Goal: Task Accomplishment & Management: Manage account settings

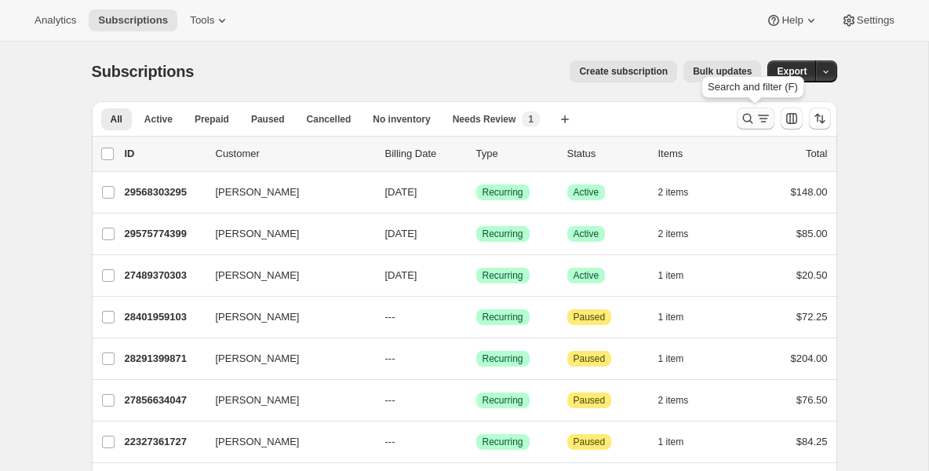
click at [747, 118] on icon "Search and filter results" at bounding box center [748, 119] width 16 height 16
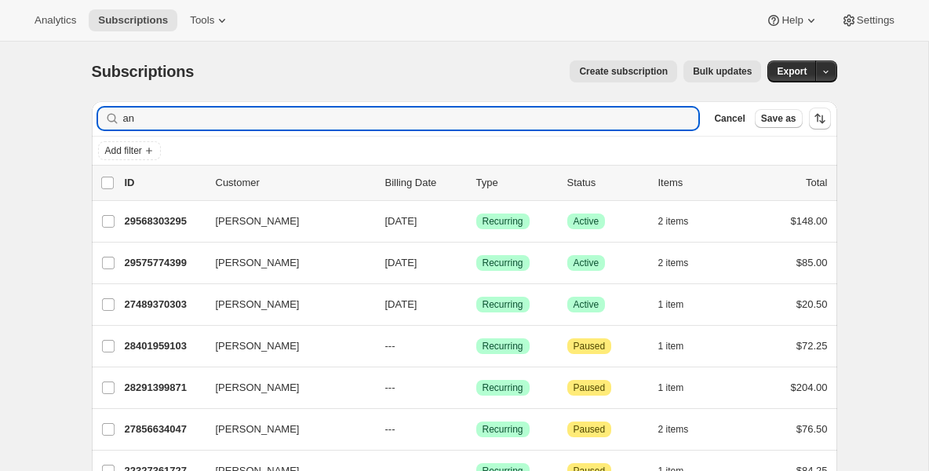
type input "a"
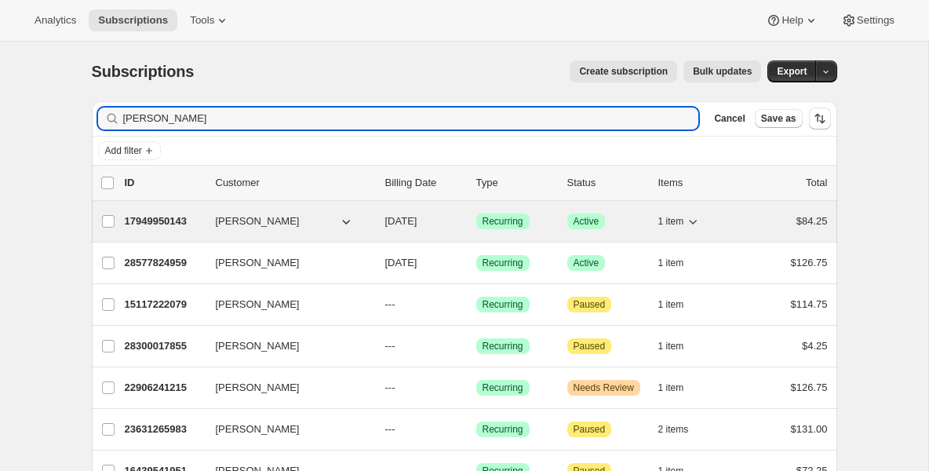
type input "[PERSON_NAME]"
click at [142, 220] on p "17949950143" at bounding box center [164, 221] width 78 height 16
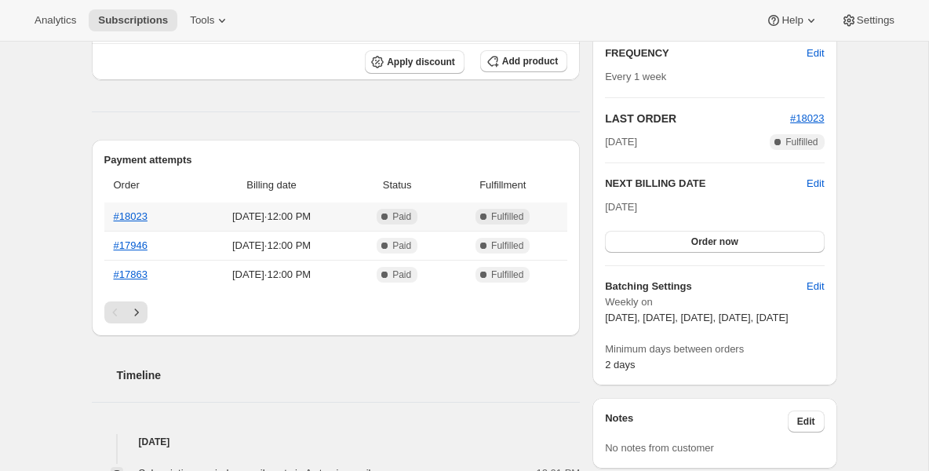
scroll to position [282, 0]
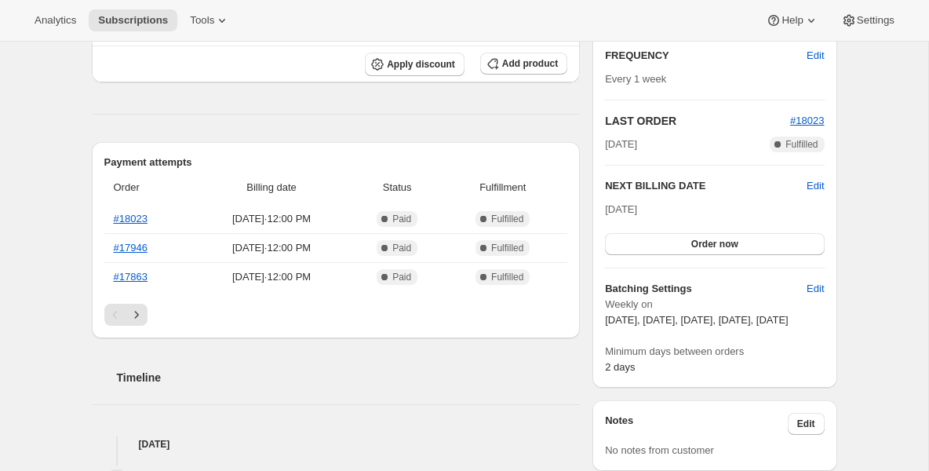
click at [804, 184] on h2 "NEXT BILLING DATE" at bounding box center [706, 186] width 202 height 16
click at [814, 186] on span "Edit" at bounding box center [814, 186] width 17 height 16
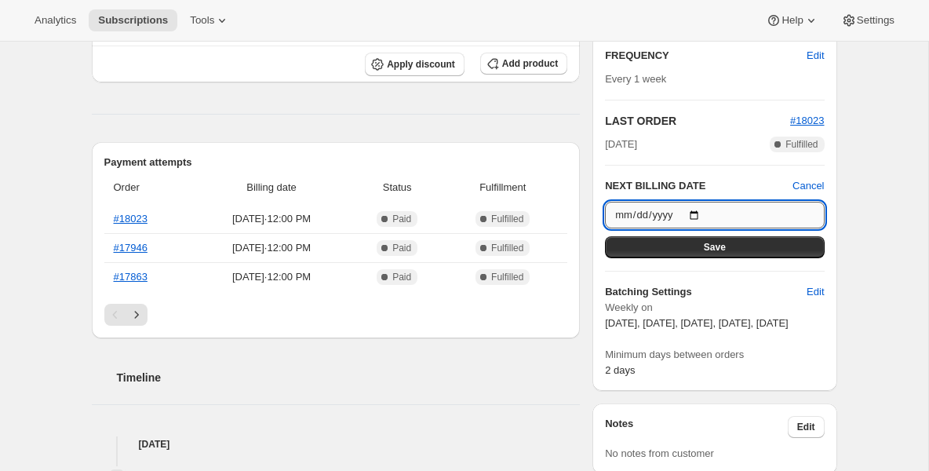
click at [700, 213] on input "2025-10-16" at bounding box center [714, 215] width 219 height 27
type input "2025-10-23"
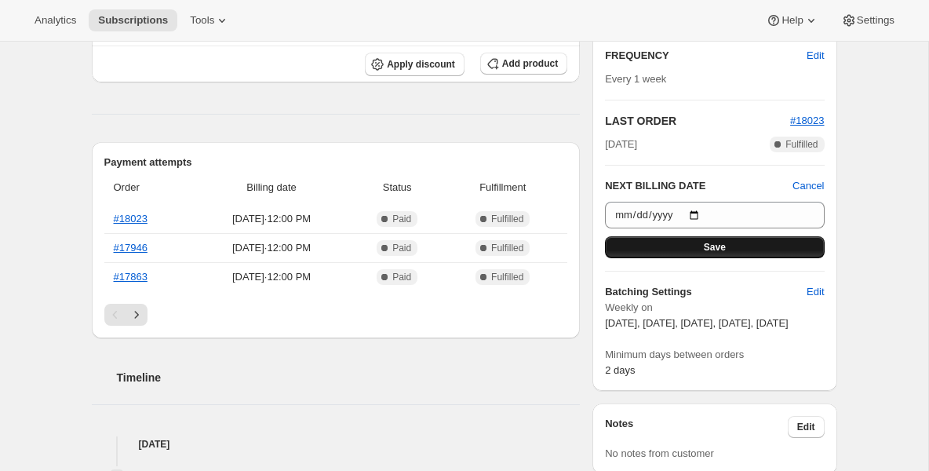
click at [704, 253] on button "Save" at bounding box center [714, 247] width 219 height 22
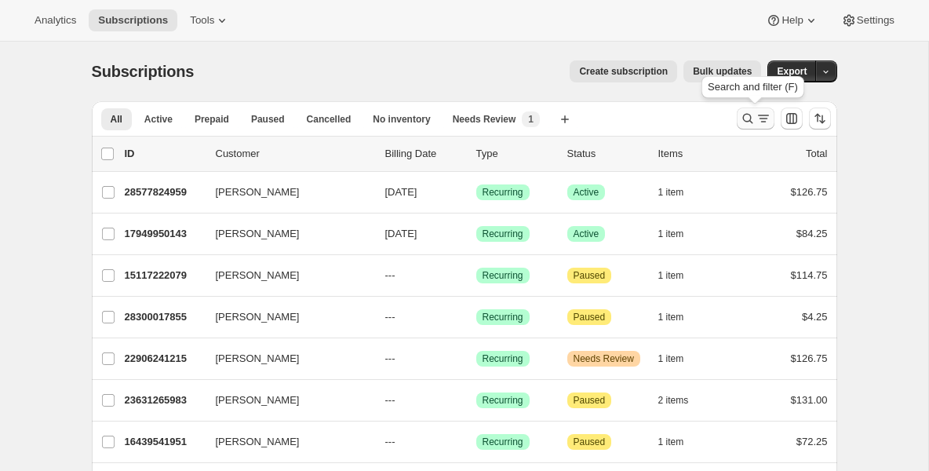
click at [750, 113] on icon "Search and filter results" at bounding box center [748, 119] width 16 height 16
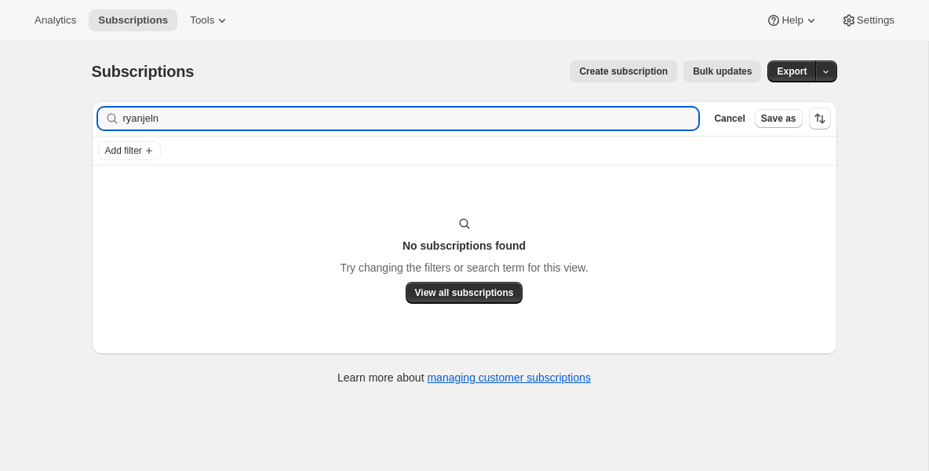
drag, startPoint x: 469, startPoint y: 111, endPoint x: 69, endPoint y: 109, distance: 400.0
click at [69, 110] on div "Subscriptions. This page is ready Subscriptions Create subscription Bulk update…" at bounding box center [464, 277] width 928 height 471
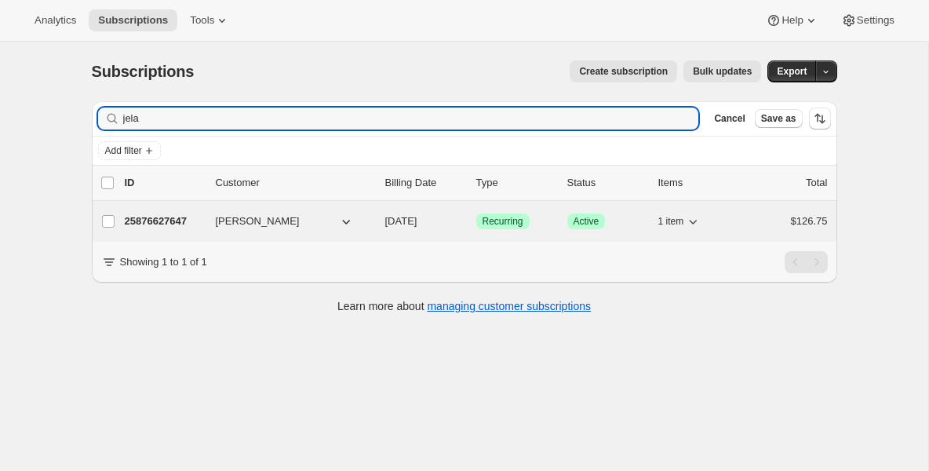
type input "jela"
click at [134, 212] on div "25876627647 [PERSON_NAME] [DATE] Success Recurring Success Active 1 item $126.75" at bounding box center [476, 221] width 703 height 22
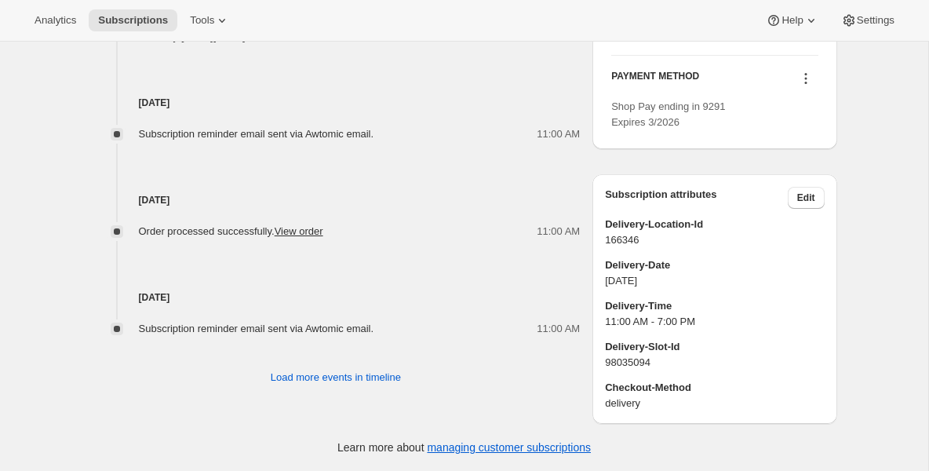
scroll to position [951, 0]
click at [158, 15] on span "Subscriptions" at bounding box center [133, 20] width 70 height 13
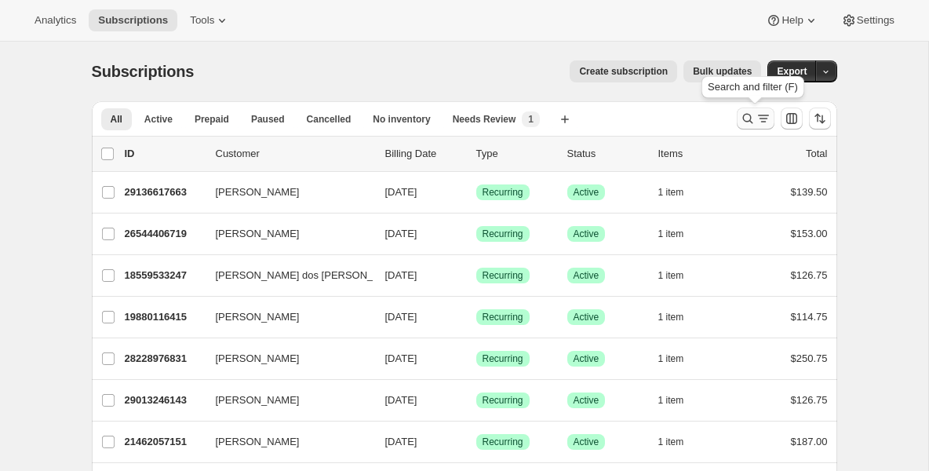
click at [747, 117] on icon "Search and filter results" at bounding box center [748, 119] width 16 height 16
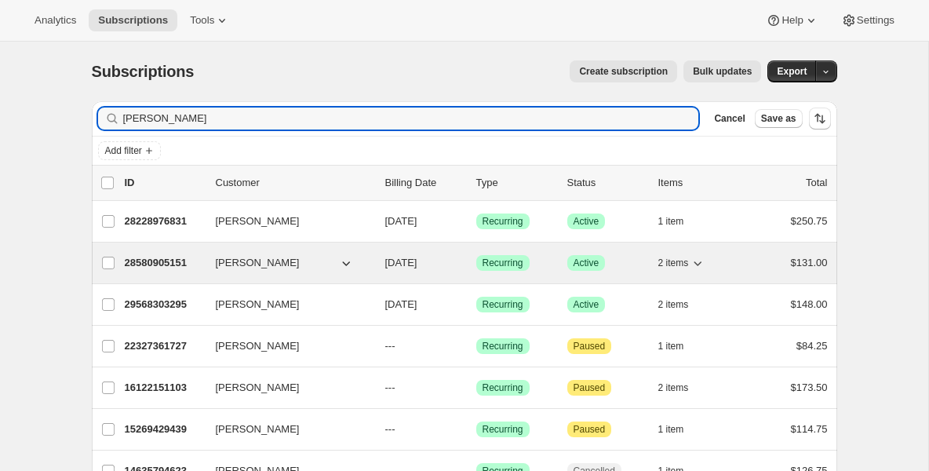
type input "[PERSON_NAME]"
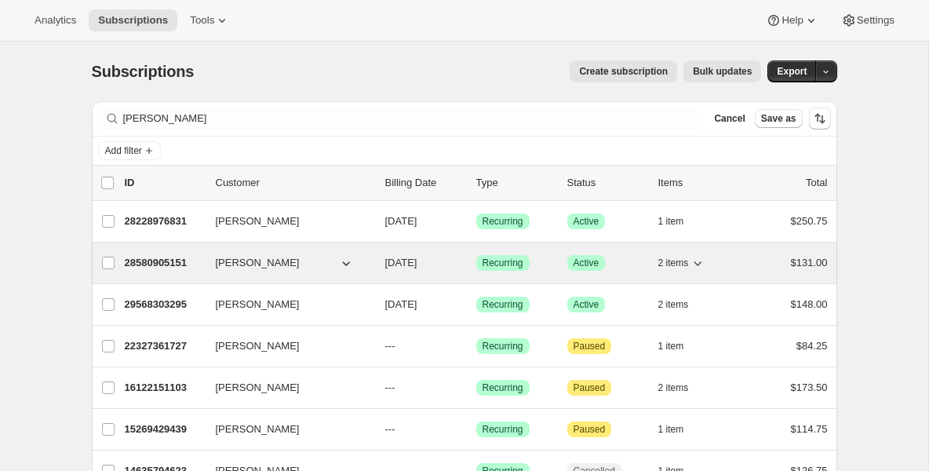
click at [139, 260] on p "28580905151" at bounding box center [164, 263] width 78 height 16
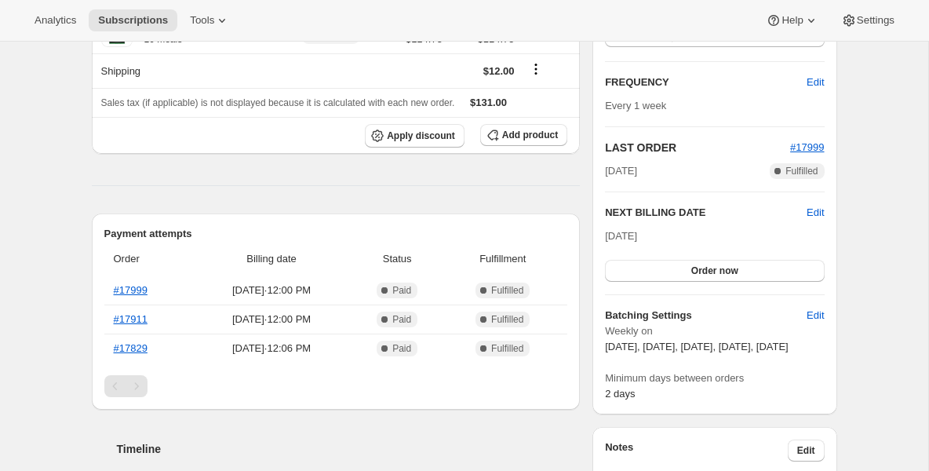
scroll to position [220, 0]
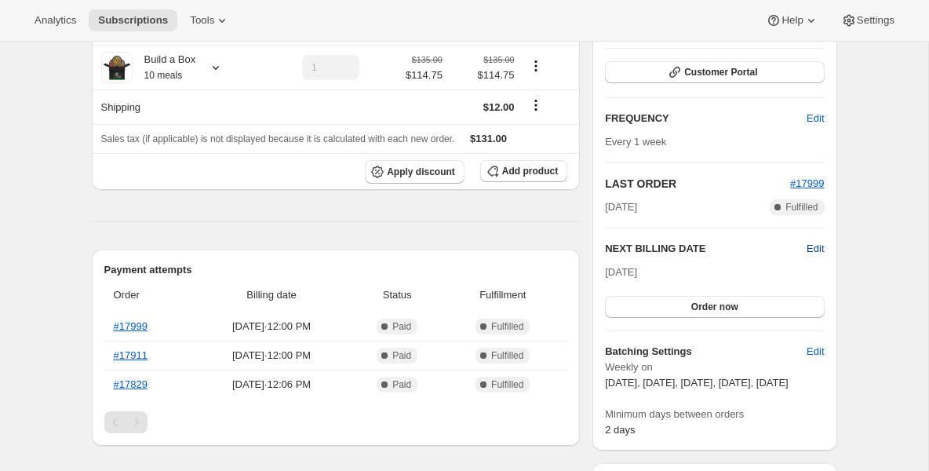
click at [812, 249] on span "Edit" at bounding box center [814, 249] width 17 height 16
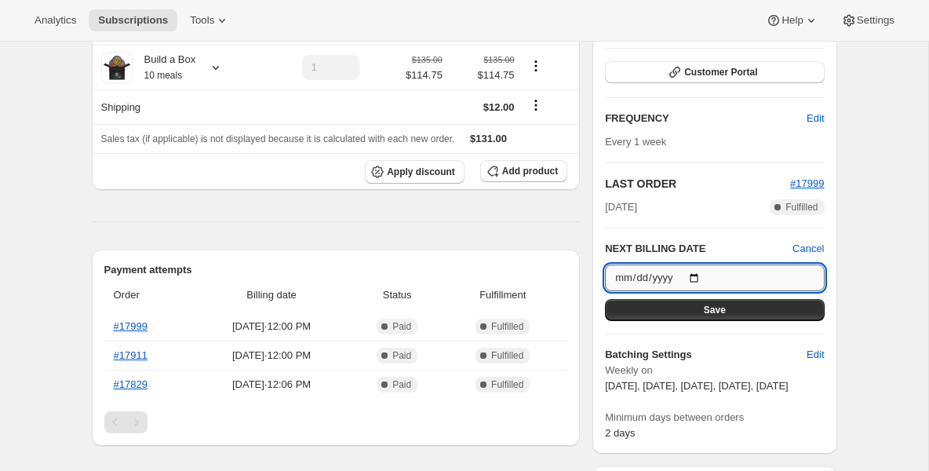
click at [696, 275] on input "[DATE]" at bounding box center [714, 277] width 219 height 27
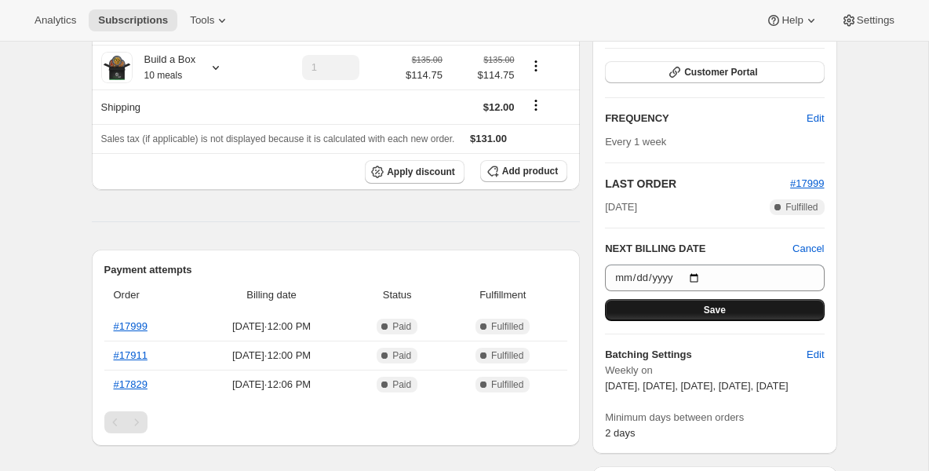
click at [667, 309] on button "Save" at bounding box center [714, 310] width 219 height 22
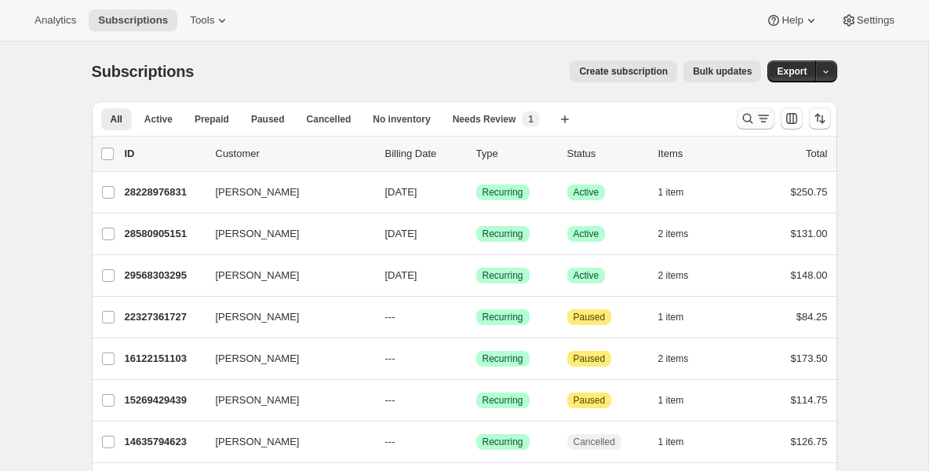
click at [744, 117] on icon "Search and filter results" at bounding box center [748, 119] width 16 height 16
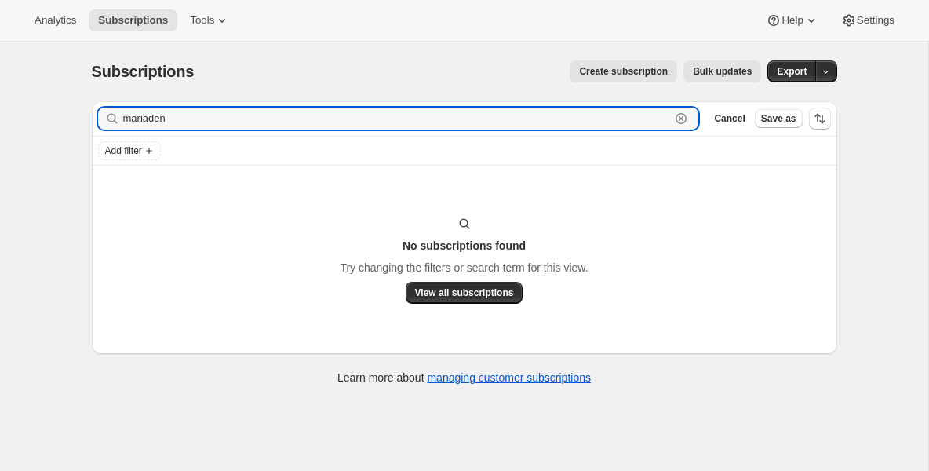
type input "mariaden"
click at [680, 120] on icon "button" at bounding box center [681, 119] width 16 height 16
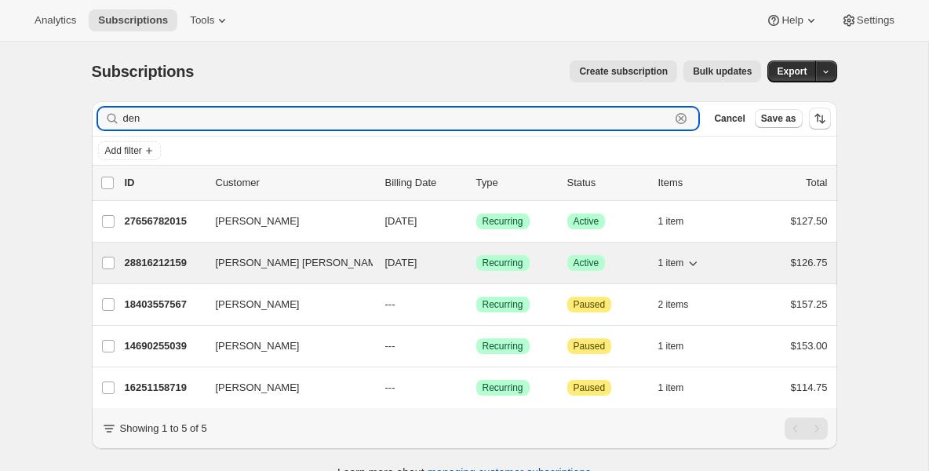
type input "den"
click at [144, 265] on p "28816212159" at bounding box center [164, 263] width 78 height 16
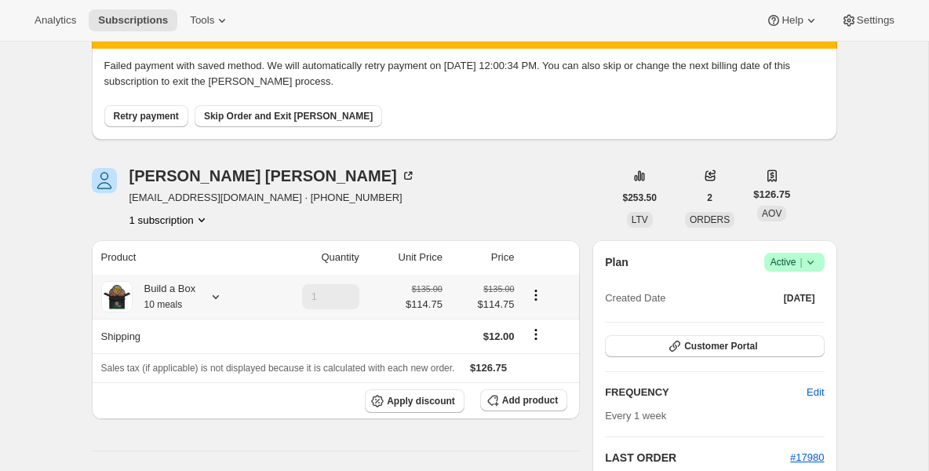
scroll to position [63, 0]
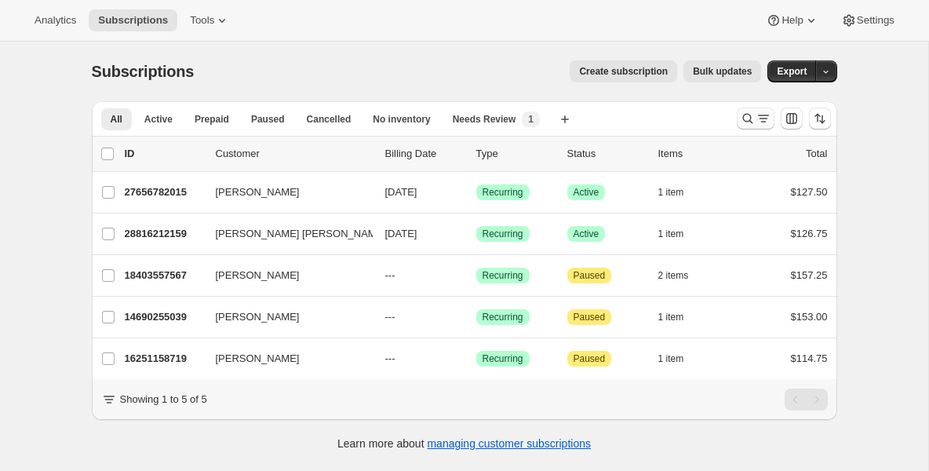
click at [746, 120] on icon "Search and filter results" at bounding box center [748, 119] width 16 height 16
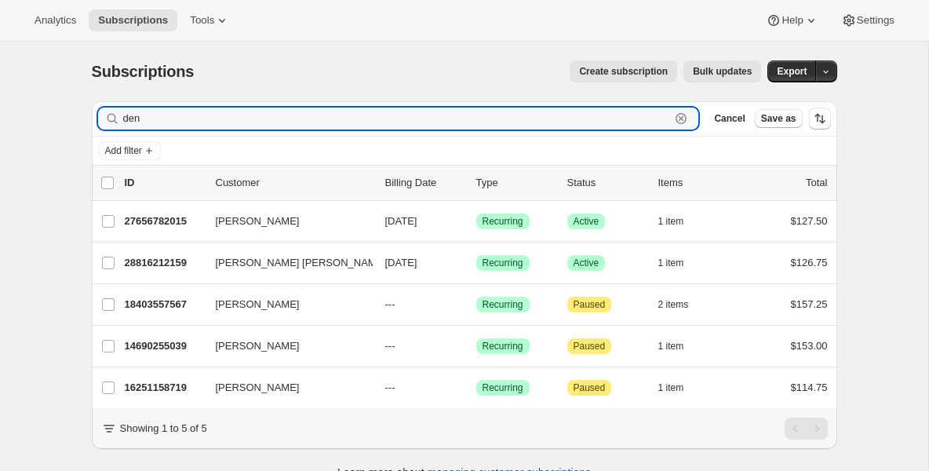
click at [682, 118] on icon "button" at bounding box center [681, 119] width 16 height 16
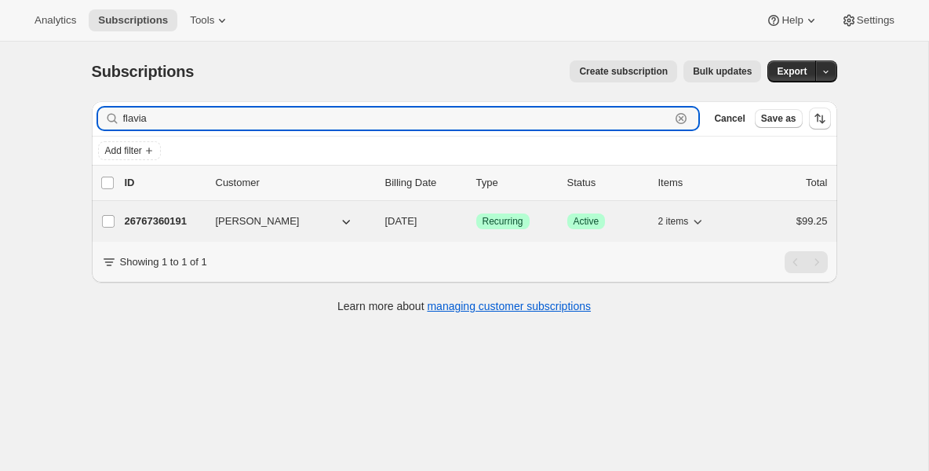
type input "flavia"
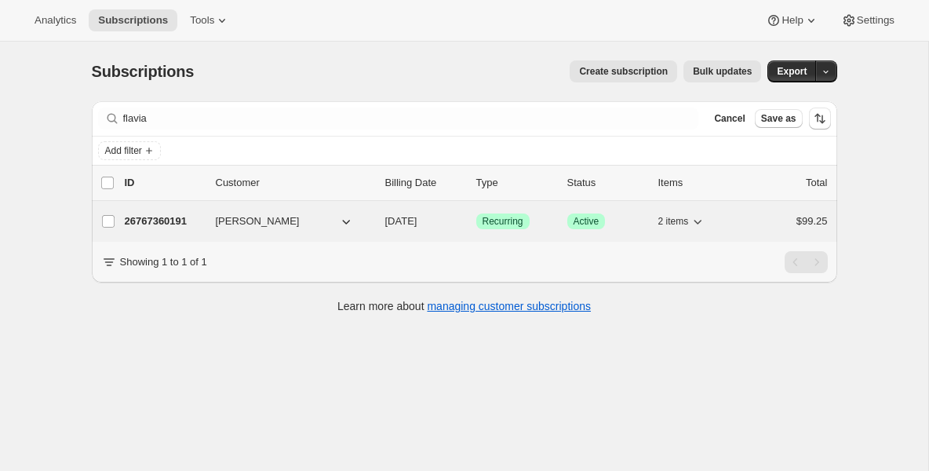
click at [177, 223] on p "26767360191" at bounding box center [164, 221] width 78 height 16
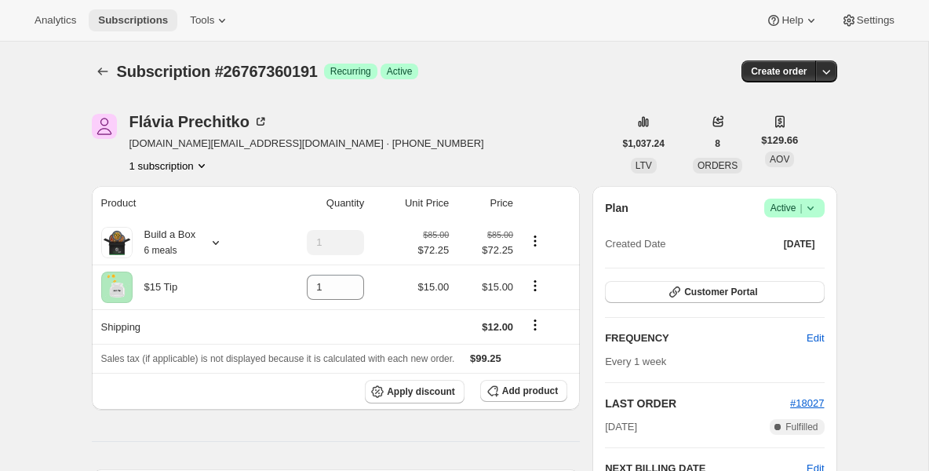
click at [118, 30] on button "Subscriptions" at bounding box center [133, 20] width 89 height 22
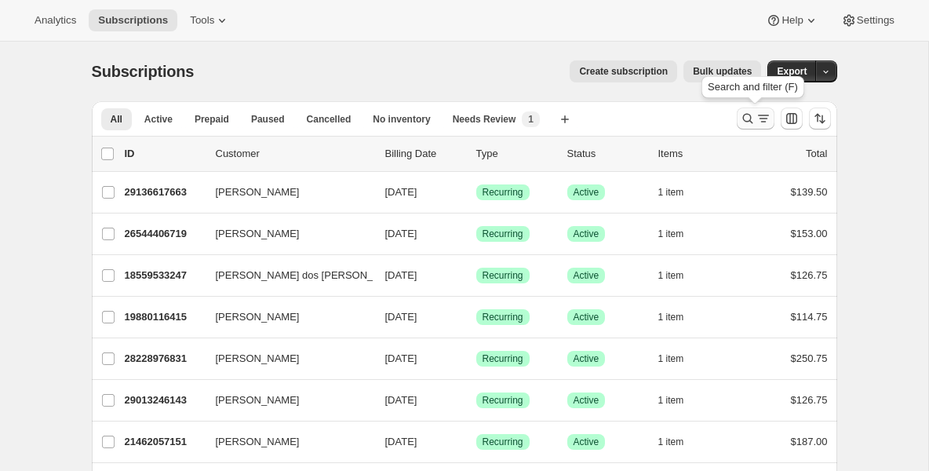
click at [755, 118] on icon "Search and filter results" at bounding box center [763, 119] width 16 height 16
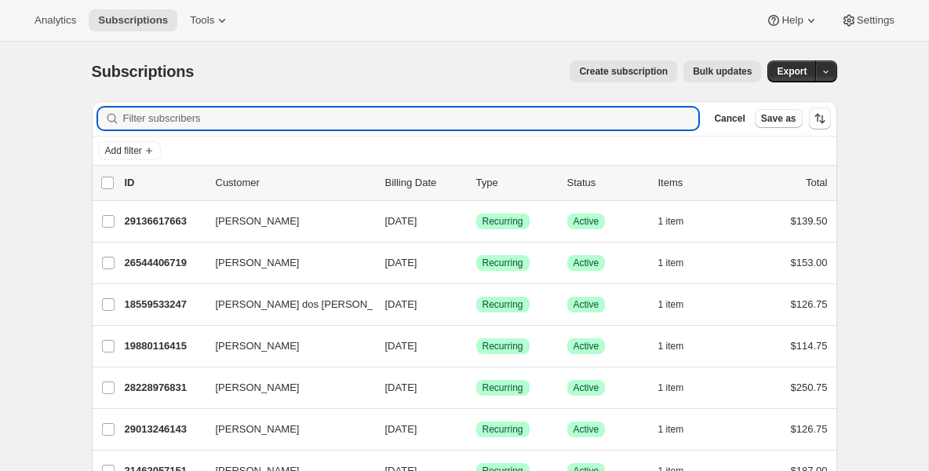
click at [389, 122] on input "Filter subscribers" at bounding box center [411, 118] width 576 height 22
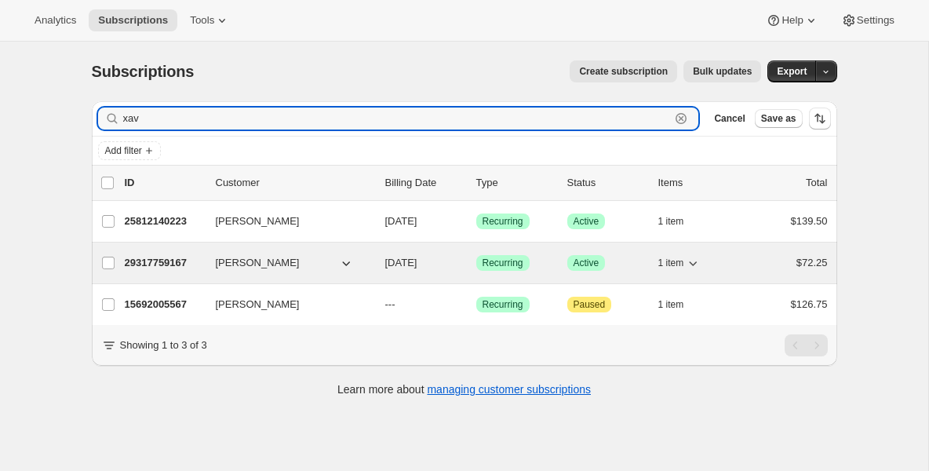
type input "xav"
click at [155, 264] on p "29317759167" at bounding box center [164, 263] width 78 height 16
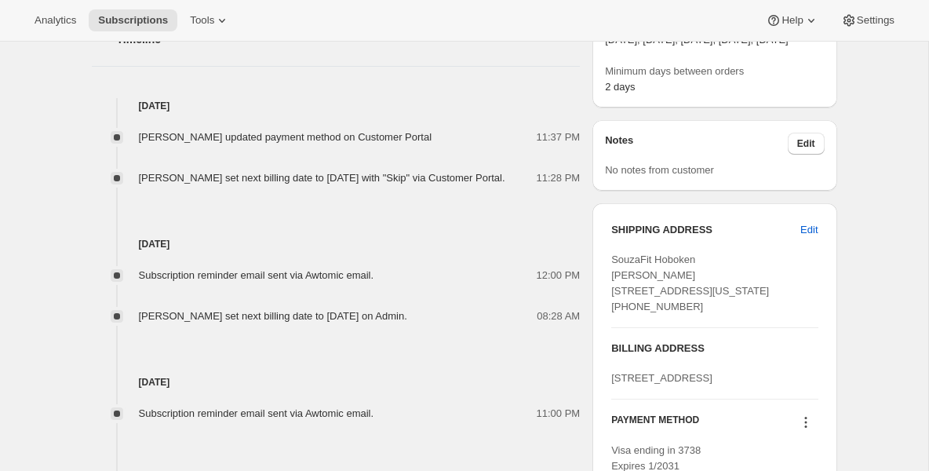
scroll to position [565, 0]
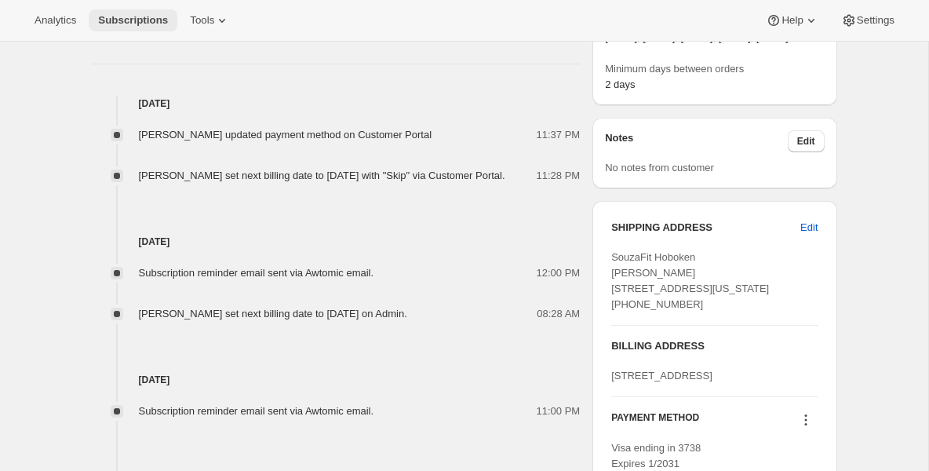
click at [159, 24] on span "Subscriptions" at bounding box center [133, 20] width 70 height 13
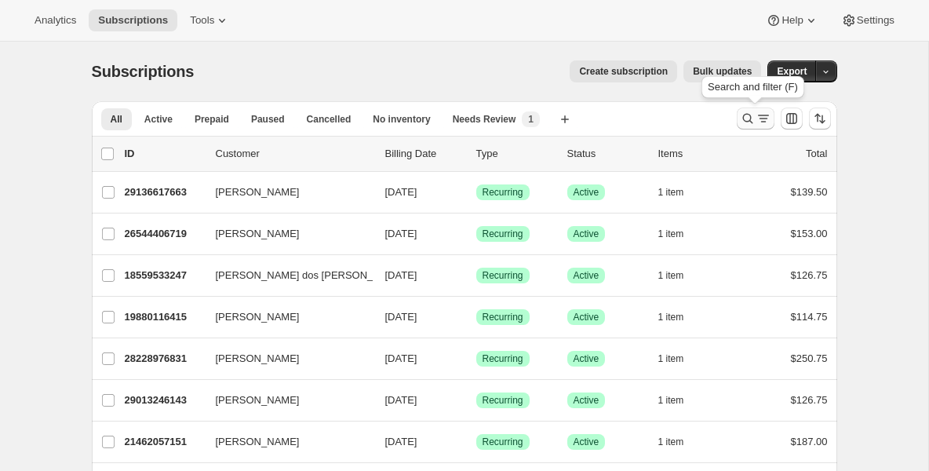
click at [745, 119] on icon "Search and filter results" at bounding box center [748, 119] width 16 height 16
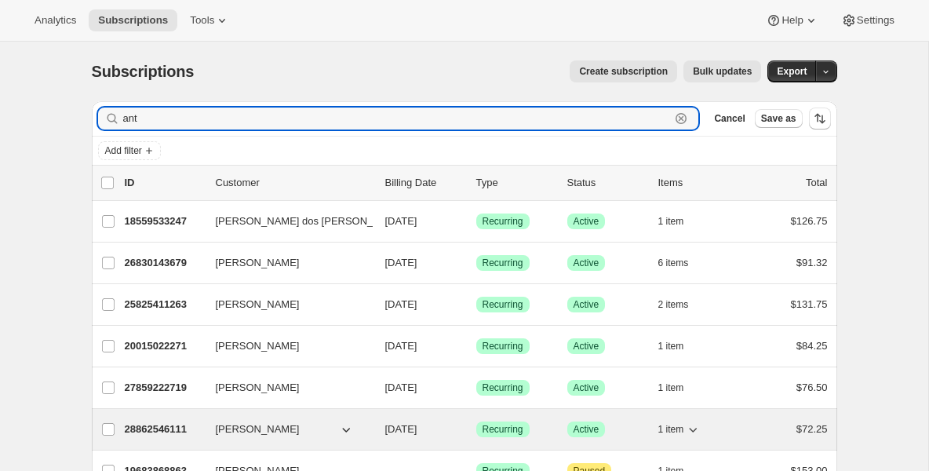
type input "ant"
click at [168, 427] on p "28862546111" at bounding box center [164, 429] width 78 height 16
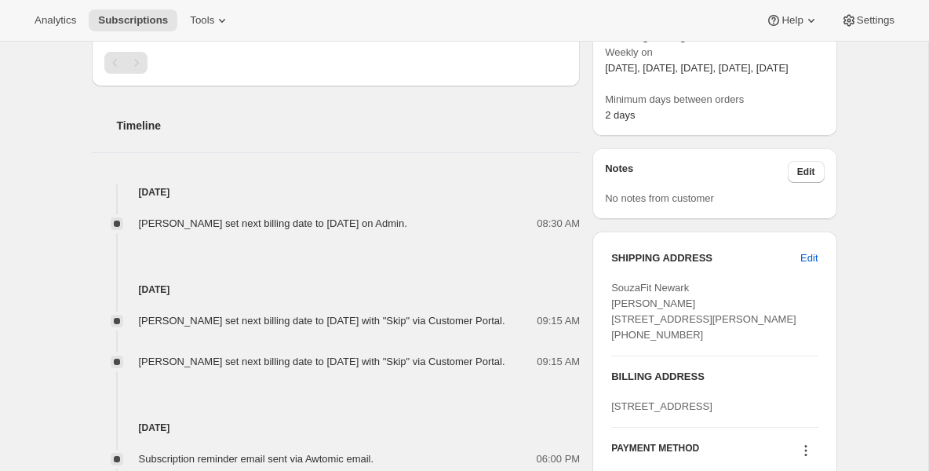
scroll to position [565, 0]
